Goal: Task Accomplishment & Management: Use online tool/utility

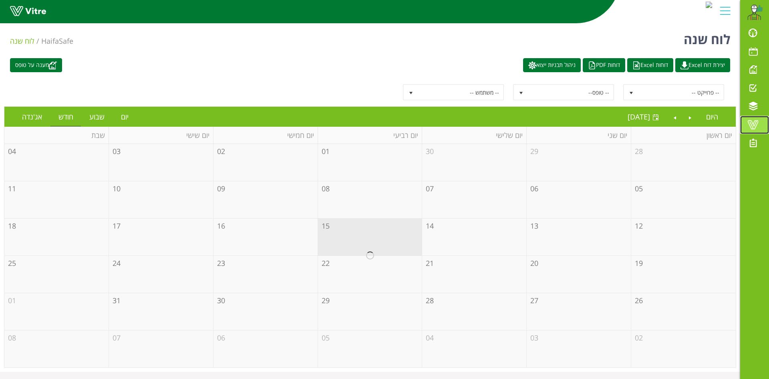
click at [754, 122] on span at bounding box center [753, 125] width 20 height 10
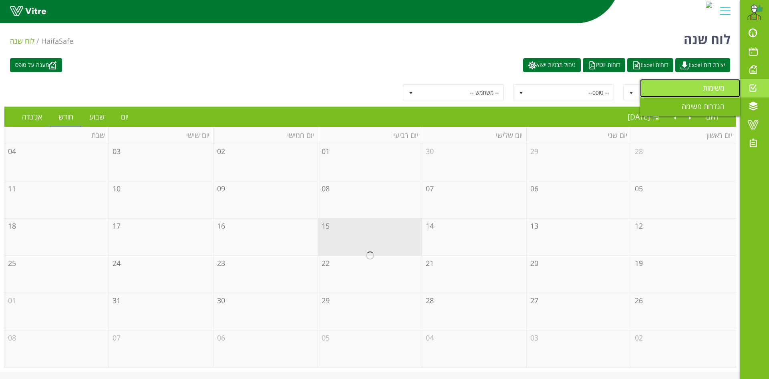
click at [697, 85] on link "משימות" at bounding box center [690, 88] width 100 height 18
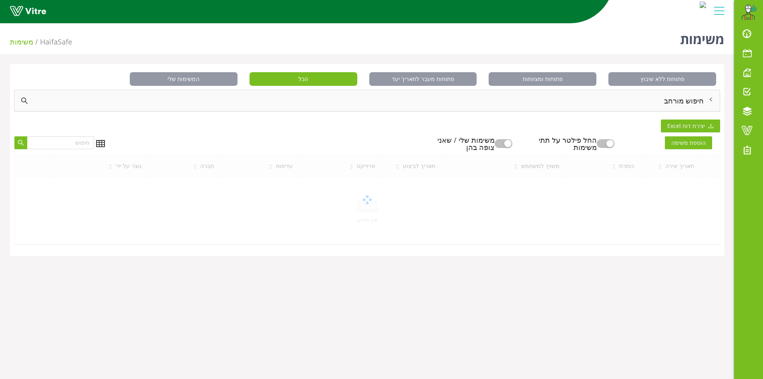
click at [672, 103] on div "חיפוש מורחב" at bounding box center [366, 100] width 705 height 21
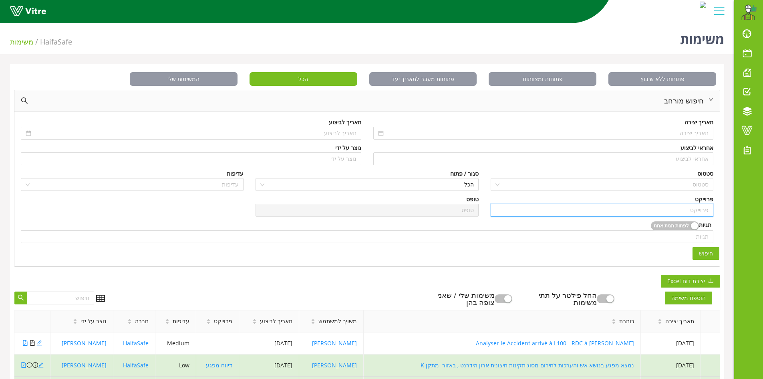
click at [688, 210] on input "search" at bounding box center [601, 210] width 213 height 12
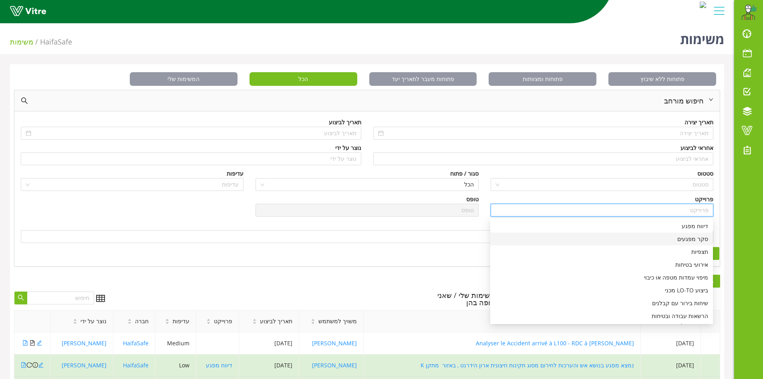
click at [689, 239] on div "סקר מפגעים" at bounding box center [601, 238] width 213 height 9
type input "סקר מפגעים"
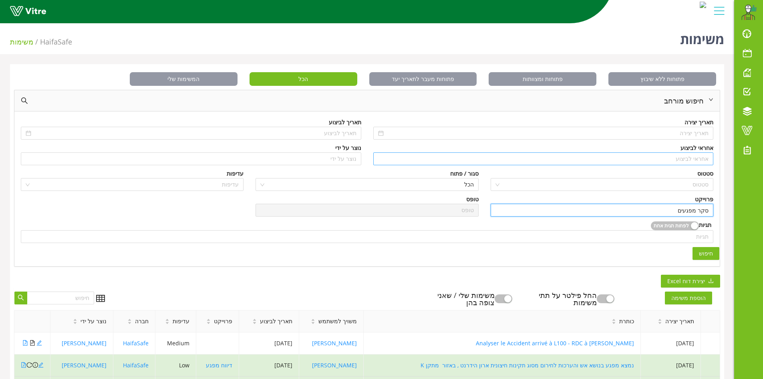
click at [698, 160] on input "search" at bounding box center [543, 159] width 331 height 12
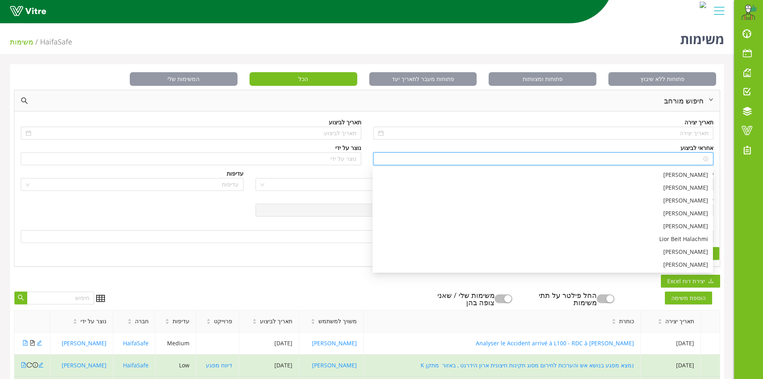
type input "a"
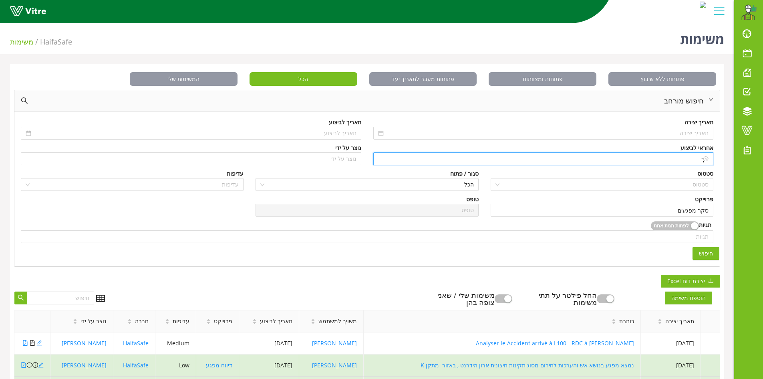
type input "ש"
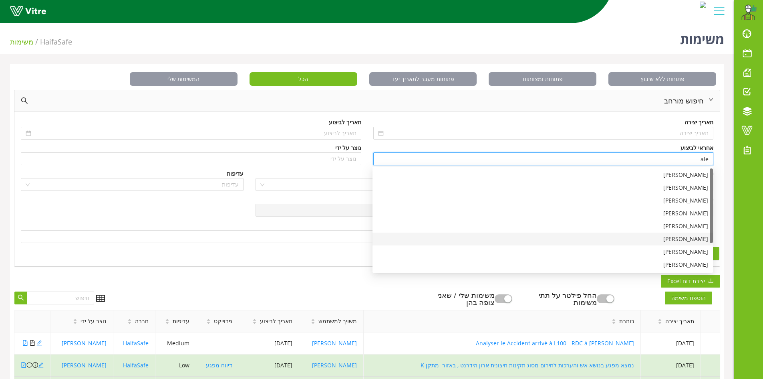
click at [675, 240] on div "[PERSON_NAME]" at bounding box center [542, 238] width 331 height 9
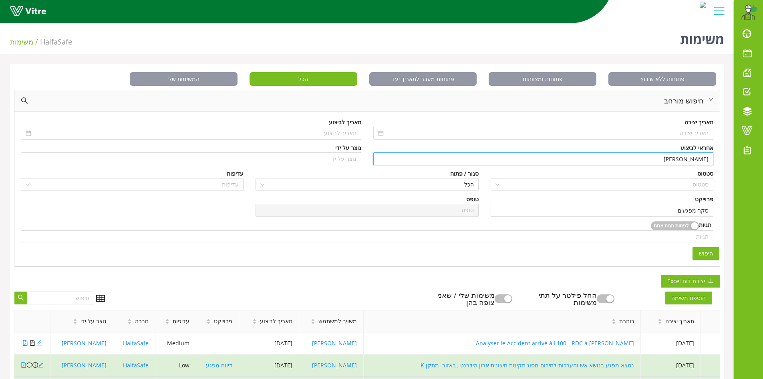
type input "[PERSON_NAME]"
click at [703, 256] on span "חיפוש" at bounding box center [706, 253] width 14 height 9
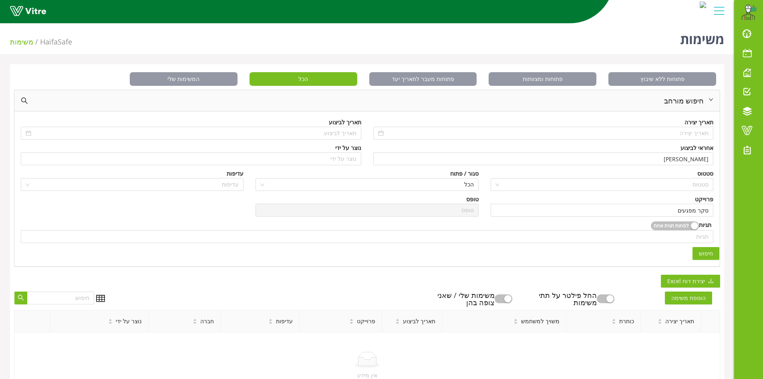
click at [607, 298] on button "button" at bounding box center [606, 298] width 18 height 9
click at [512, 299] on button "button" at bounding box center [504, 298] width 18 height 9
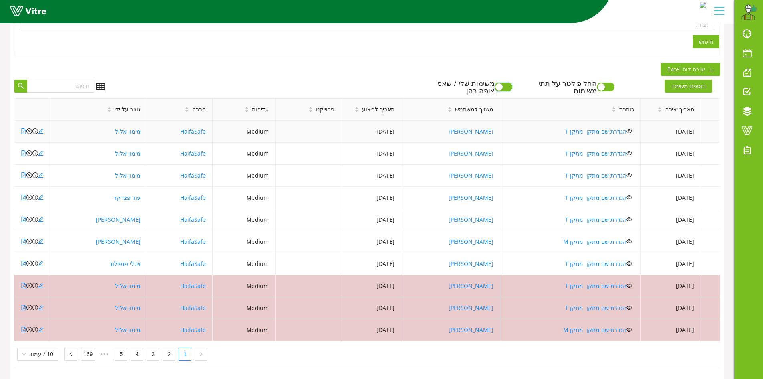
scroll to position [218, 0]
click at [167, 348] on link "2" at bounding box center [169, 354] width 12 height 12
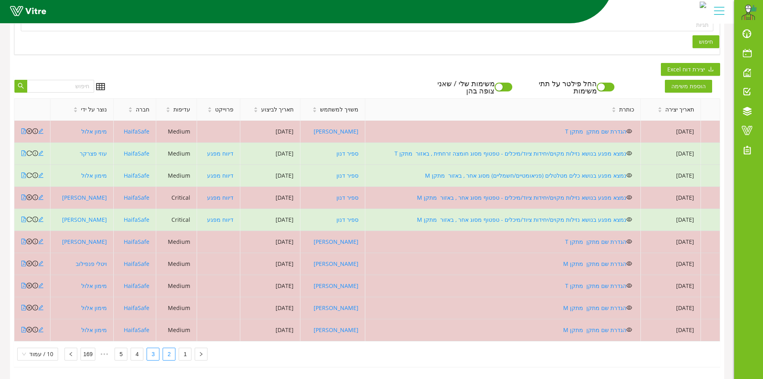
click at [148, 349] on link "3" at bounding box center [153, 354] width 12 height 12
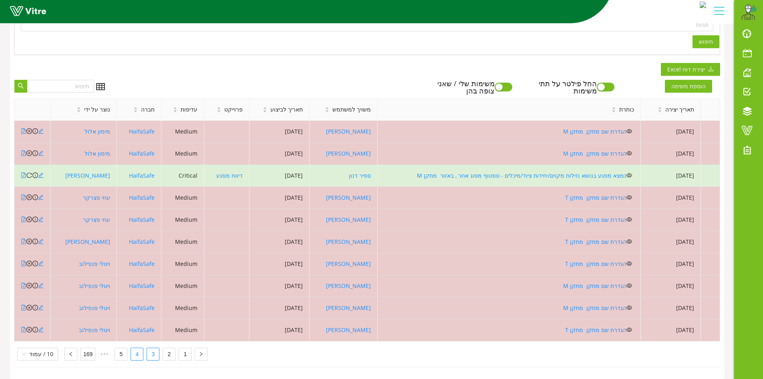
click at [135, 352] on link "4" at bounding box center [137, 354] width 12 height 12
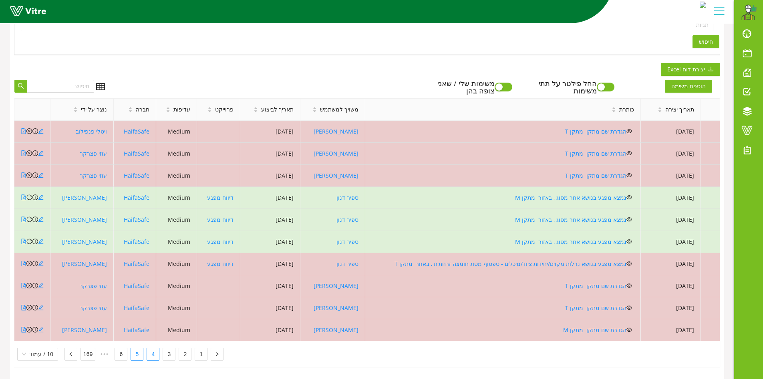
click at [133, 351] on link "5" at bounding box center [137, 354] width 12 height 12
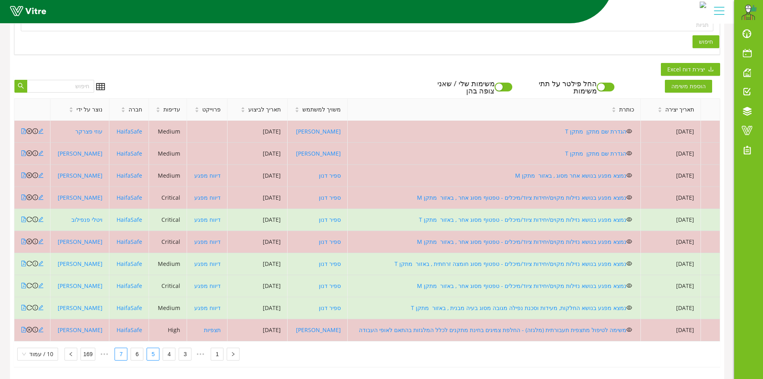
click at [115, 351] on link "7" at bounding box center [121, 354] width 12 height 12
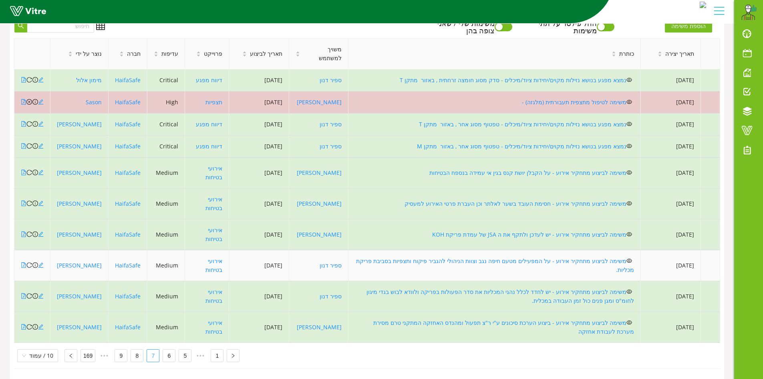
scroll to position [279, 0]
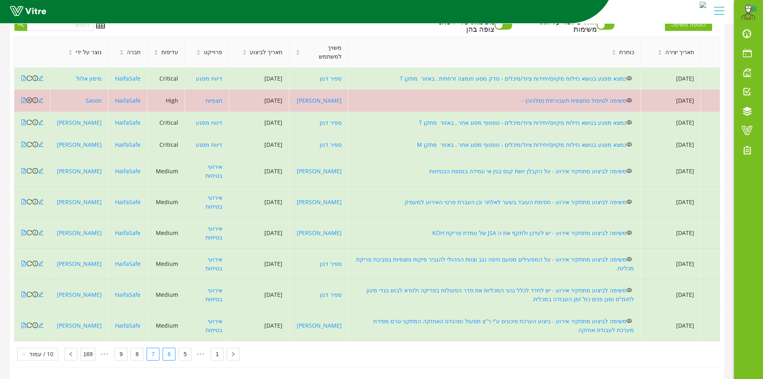
click at [165, 352] on link "6" at bounding box center [169, 354] width 12 height 12
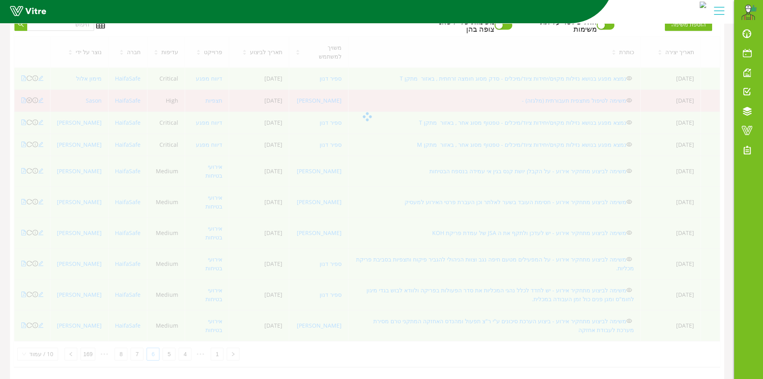
scroll to position [218, 0]
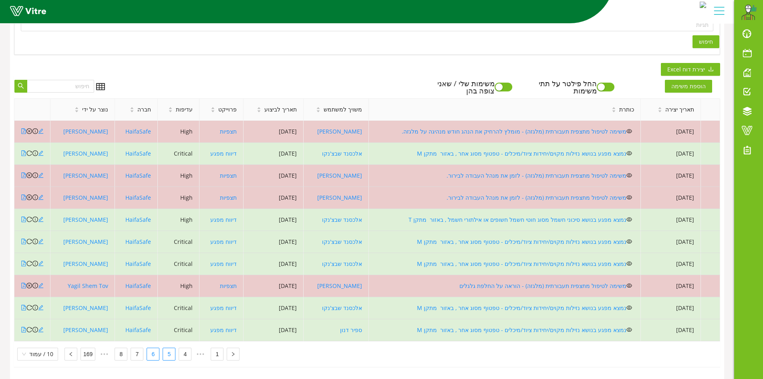
click at [171, 350] on link "5" at bounding box center [169, 354] width 12 height 12
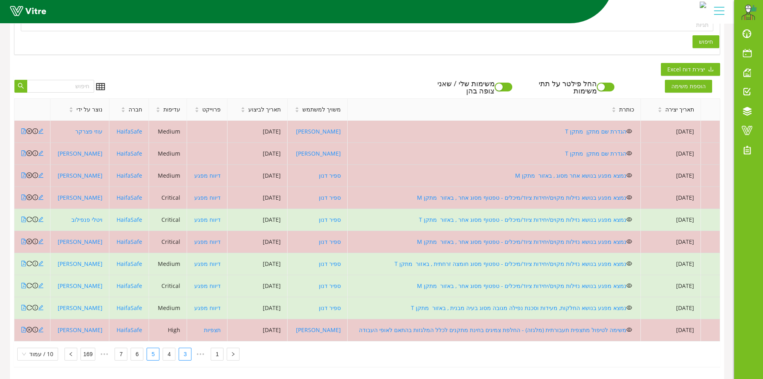
click at [183, 349] on link "3" at bounding box center [185, 354] width 12 height 12
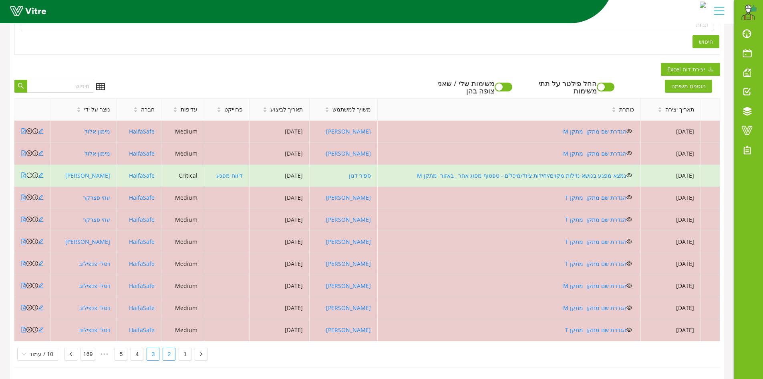
click at [169, 348] on link "2" at bounding box center [169, 354] width 12 height 12
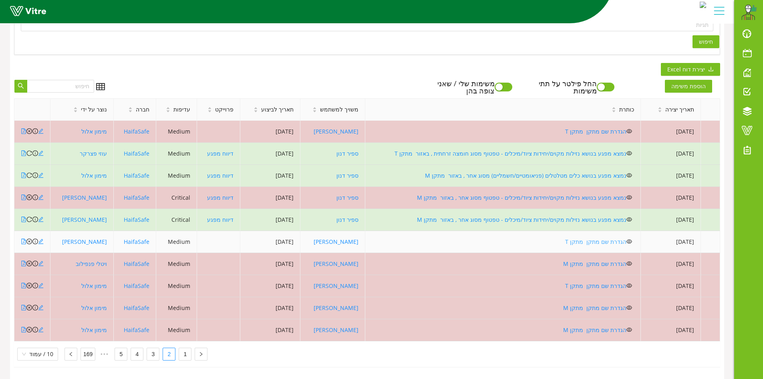
click at [601, 238] on link "הגדרת שם מתקן מתקן T" at bounding box center [595, 242] width 61 height 8
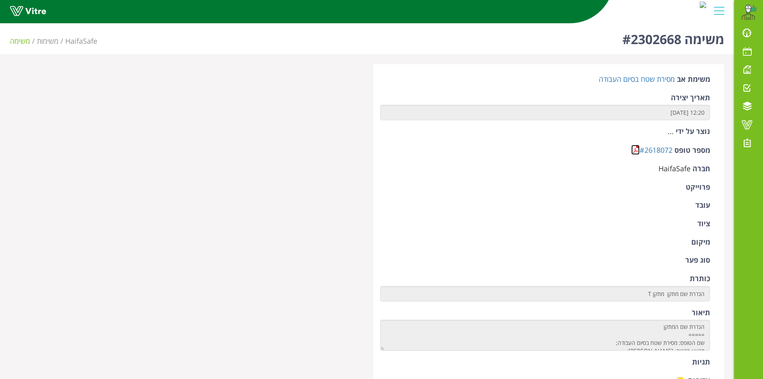
click at [636, 152] on link at bounding box center [635, 150] width 8 height 10
